Goal: Task Accomplishment & Management: Manage account settings

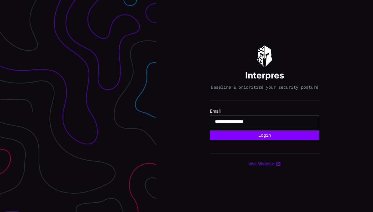
type input "**********"
click at [264, 140] on button "Login" at bounding box center [264, 135] width 109 height 9
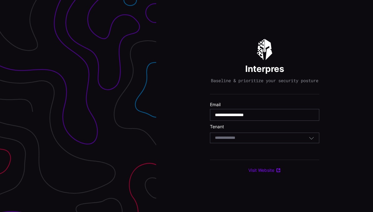
click at [316, 143] on div "Select Tenant" at bounding box center [264, 138] width 109 height 11
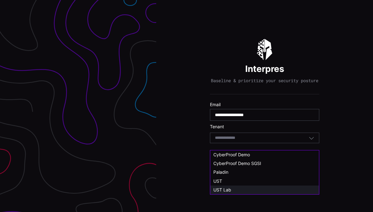
click at [235, 191] on div "UST Lab" at bounding box center [264, 191] width 102 height 6
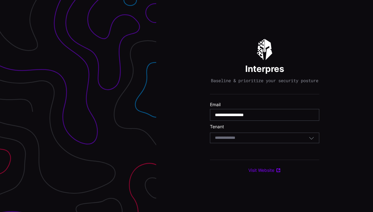
type input "*******"
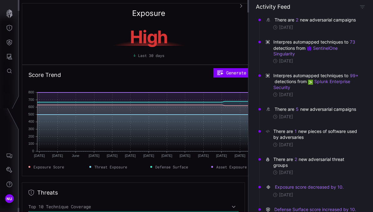
click at [242, 3] on button "button" at bounding box center [240, 6] width 10 height 12
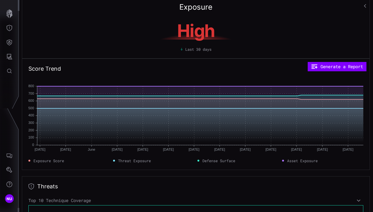
scroll to position [6, 0]
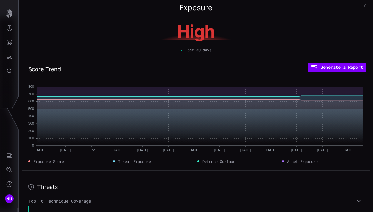
click at [352, 212] on div "Exposure High Last 30 days Score Trend Generate a Report May 18 May 18 May 25 M…" at bounding box center [195, 106] width 353 height 212
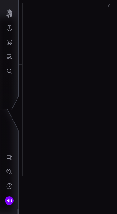
scroll to position [0, 256]
click at [109, 7] on icon "button" at bounding box center [109, 6] width 2 height 4
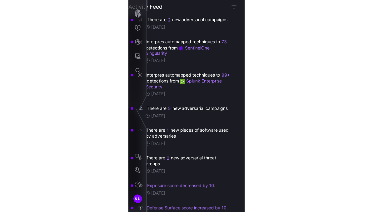
scroll to position [0, 0]
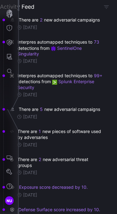
click at [10, 14] on icon "button" at bounding box center [9, 13] width 6 height 9
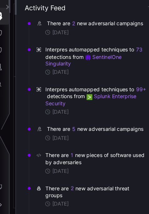
click at [15, 4] on icon "button" at bounding box center [17, 6] width 4 height 4
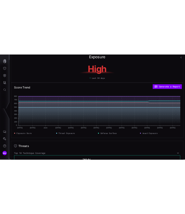
scroll to position [9, 0]
